Goal: Task Accomplishment & Management: Manage account settings

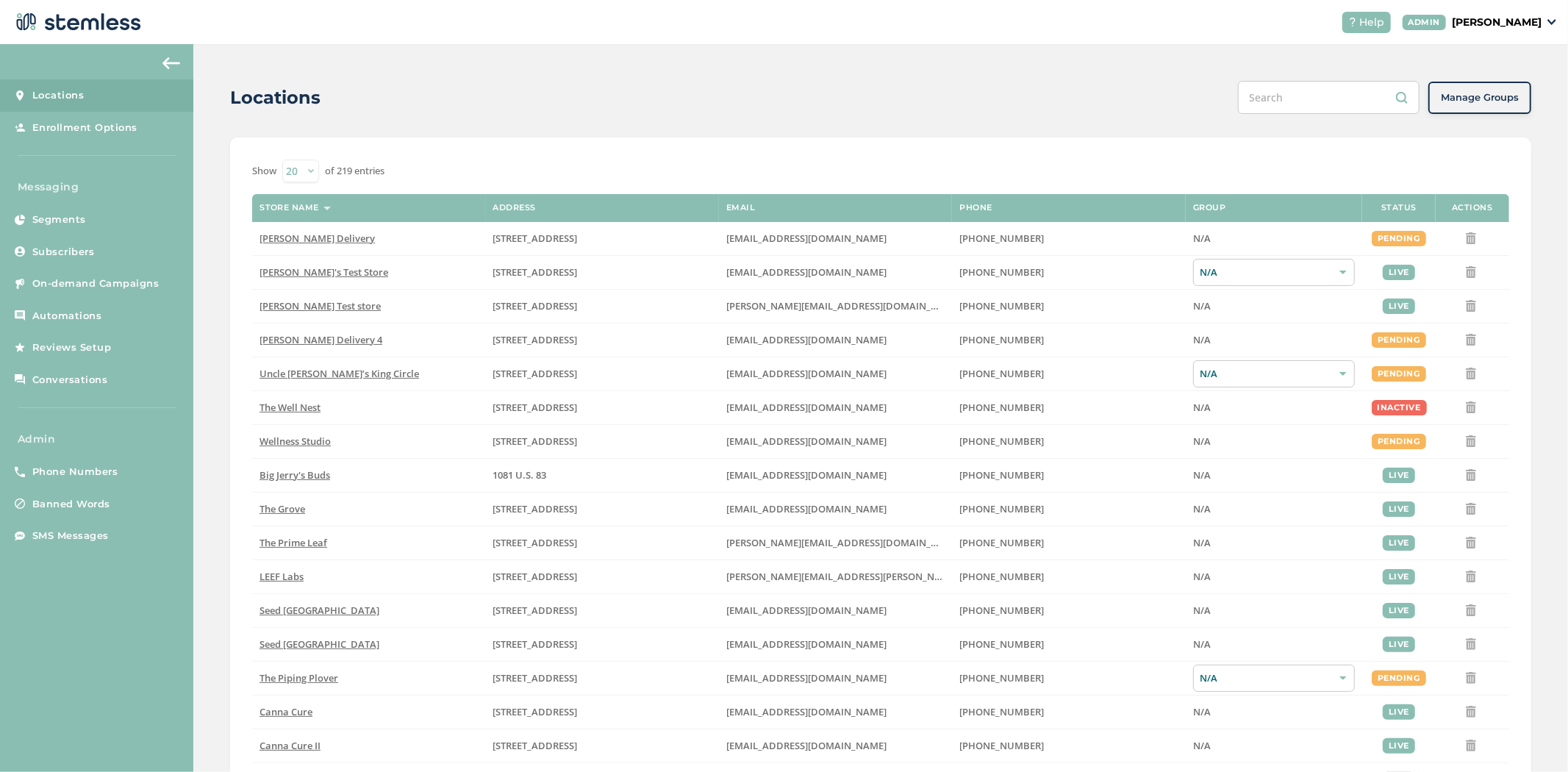
click at [1496, 19] on p "[PERSON_NAME]" at bounding box center [1497, 22] width 90 height 15
click at [1490, 108] on span "Impersonate" at bounding box center [1504, 105] width 72 height 14
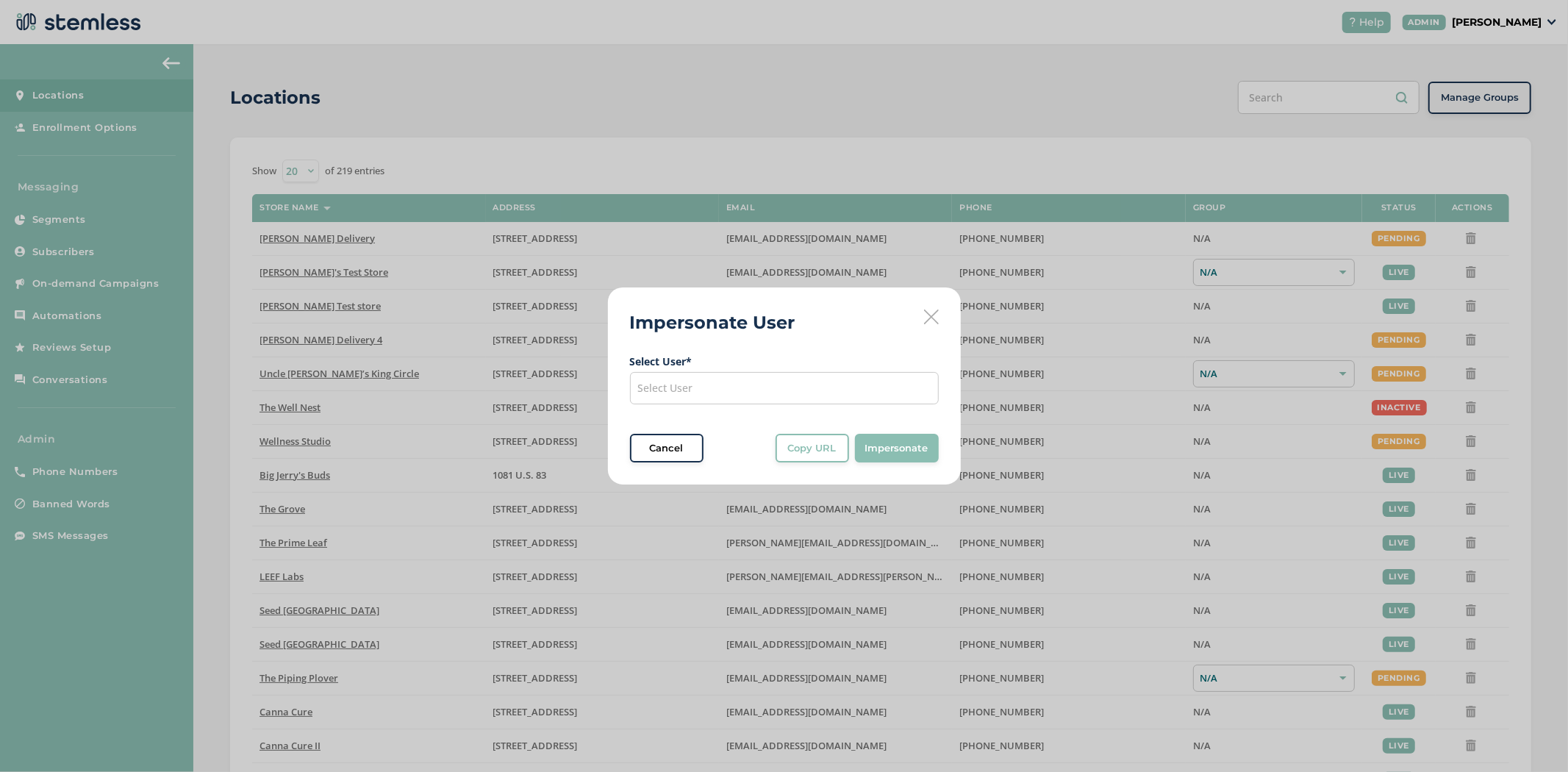
click at [756, 387] on div "Select User" at bounding box center [784, 388] width 309 height 33
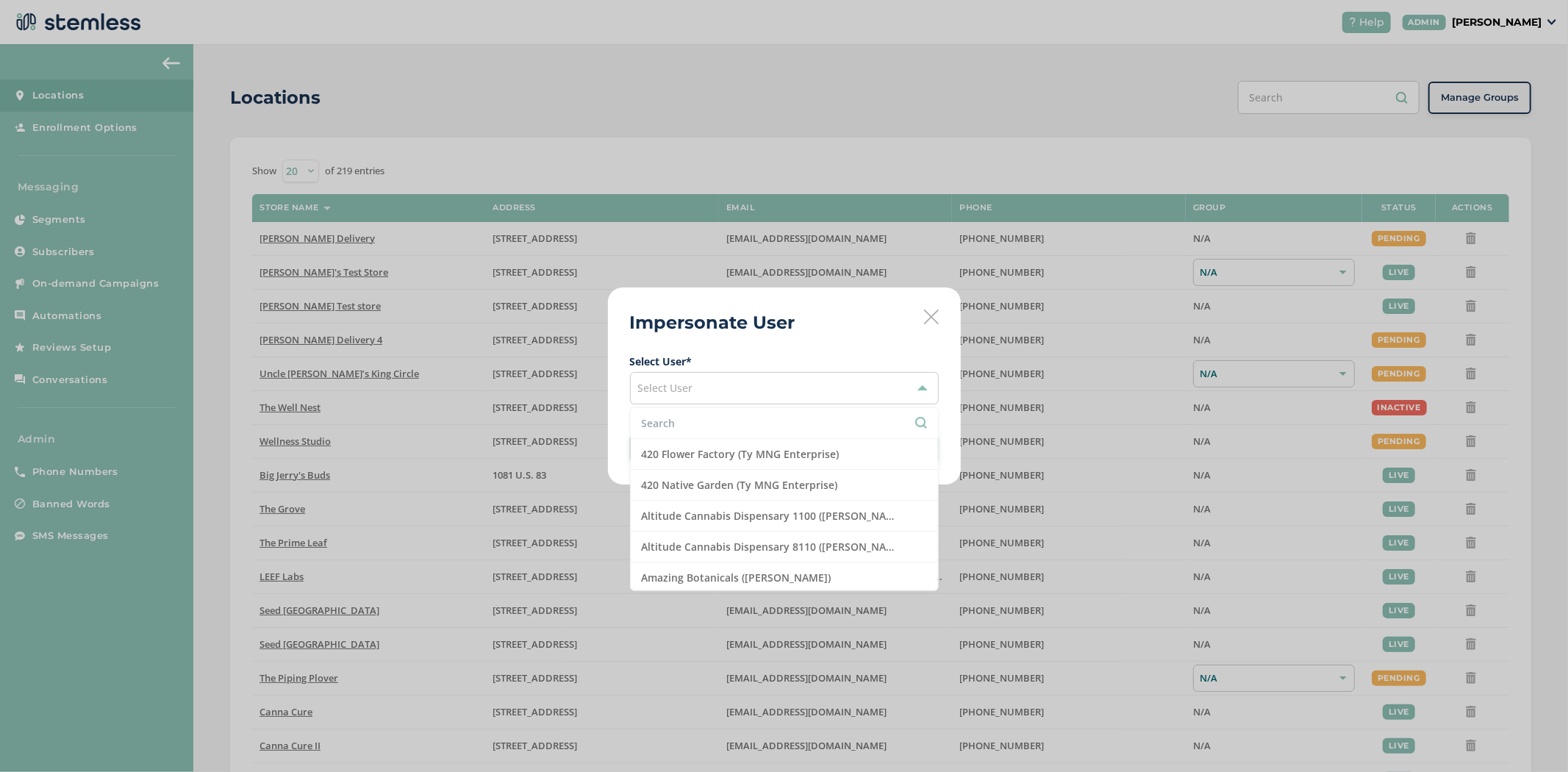
click at [700, 420] on input "text" at bounding box center [784, 423] width 285 height 15
type input "tes"
click at [719, 455] on li "[PERSON_NAME] ([PERSON_NAME])" at bounding box center [784, 455] width 307 height 31
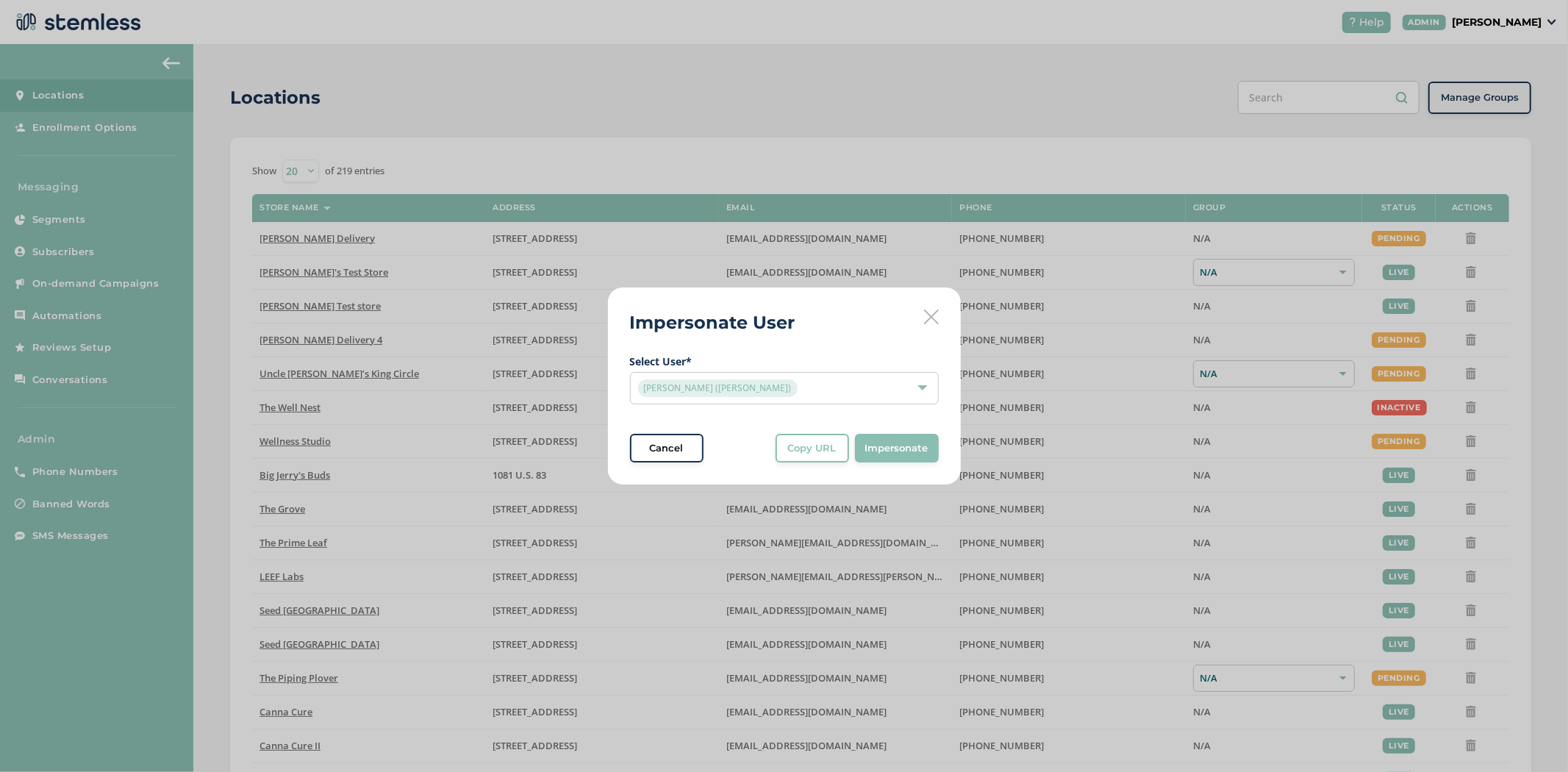
click at [919, 452] on span "Impersonate" at bounding box center [897, 448] width 63 height 14
